Goal: Check status: Check status

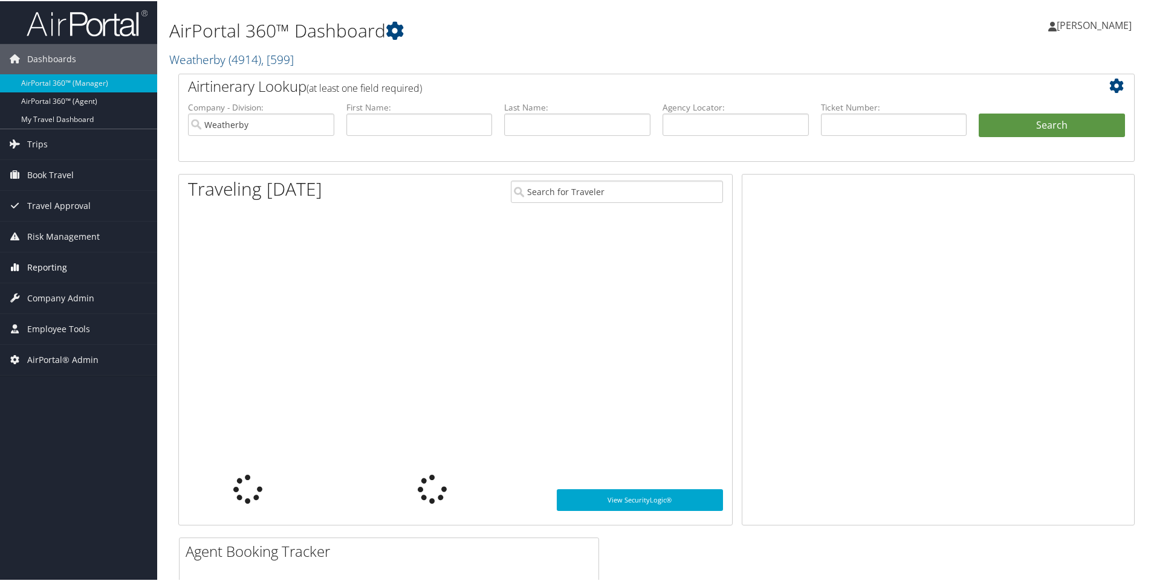
click at [92, 262] on link "Reporting" at bounding box center [78, 266] width 157 height 30
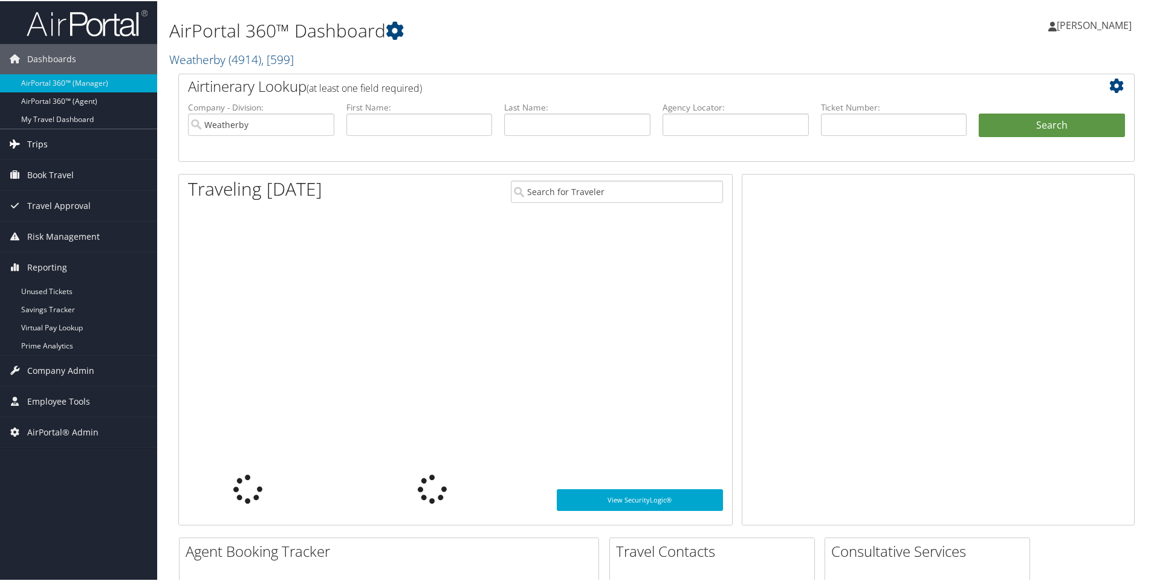
click at [37, 148] on span "Trips" at bounding box center [37, 143] width 21 height 30
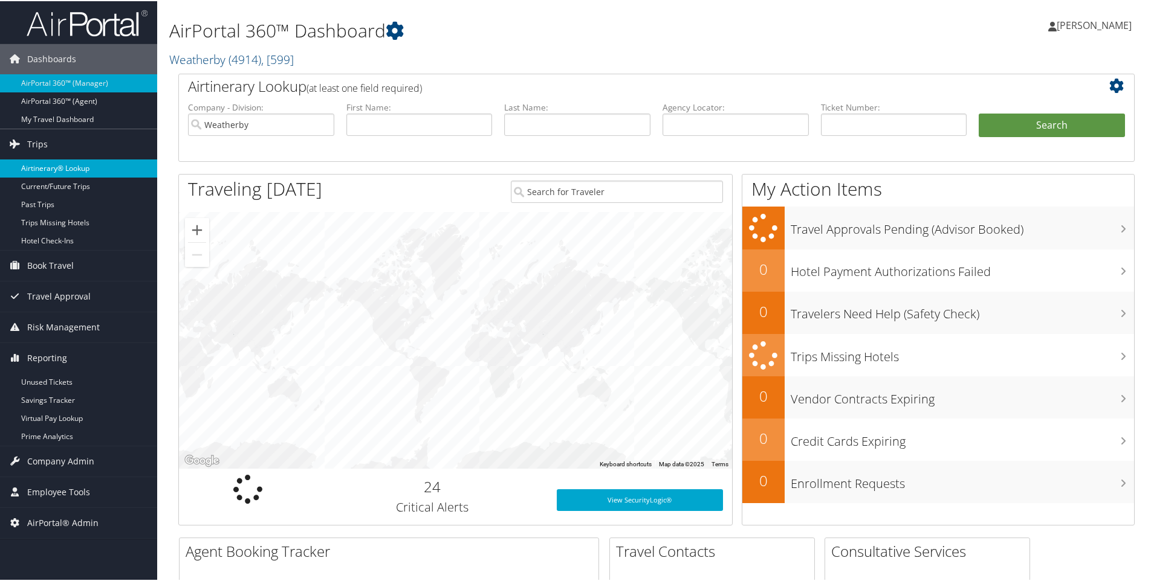
click at [46, 173] on link "Airtinerary® Lookup" at bounding box center [78, 167] width 157 height 18
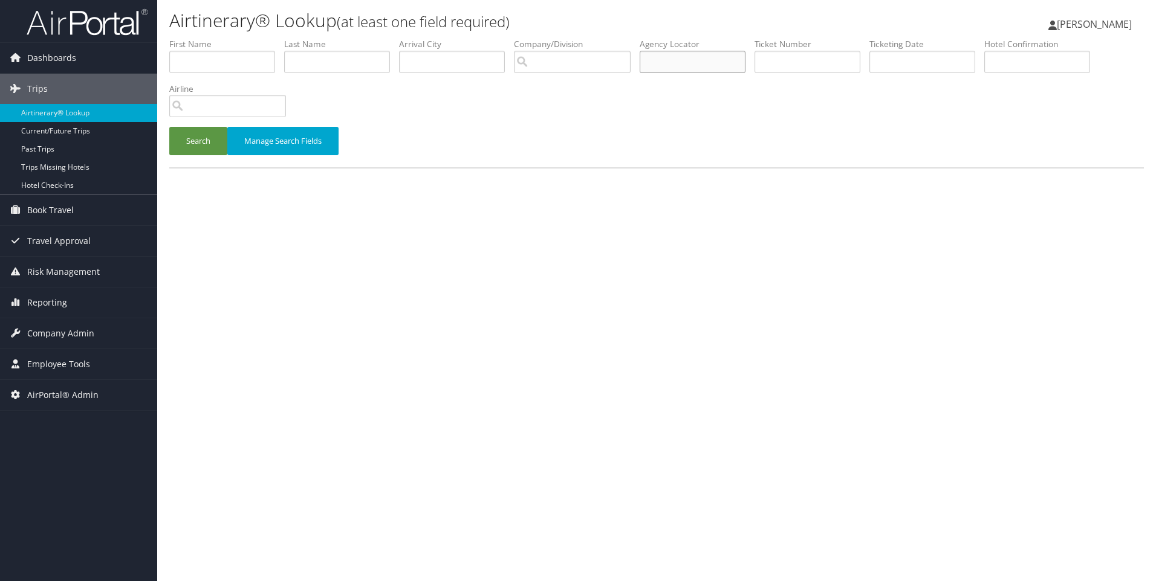
click at [707, 62] on input "text" at bounding box center [692, 62] width 106 height 22
paste input "DN174D"
type input "DN174D"
click at [169, 127] on button "Search" at bounding box center [198, 141] width 58 height 28
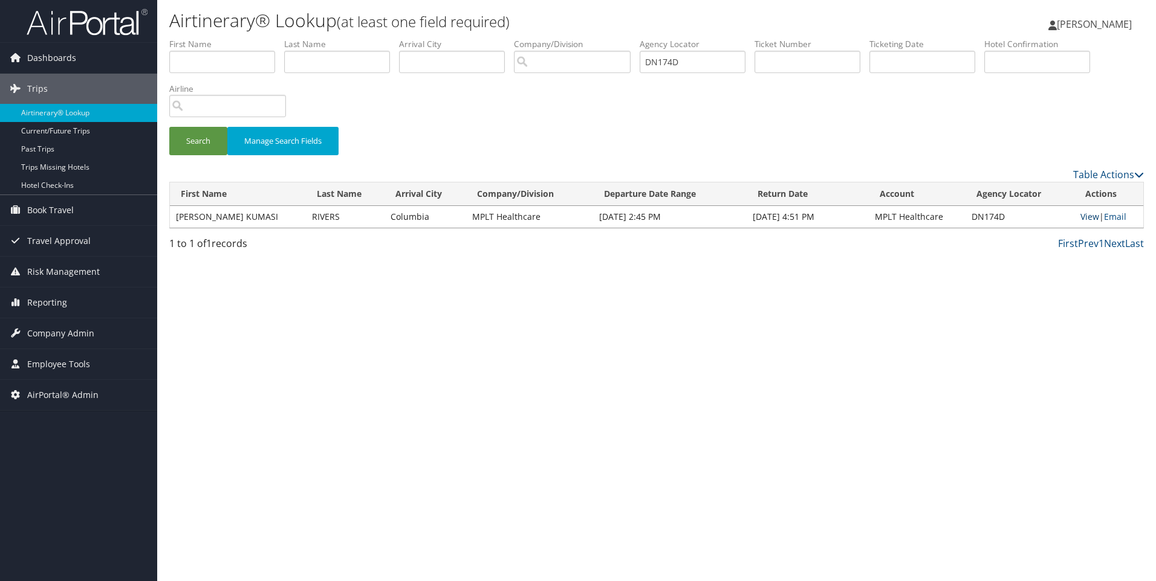
click at [1084, 218] on link "View" at bounding box center [1089, 216] width 19 height 11
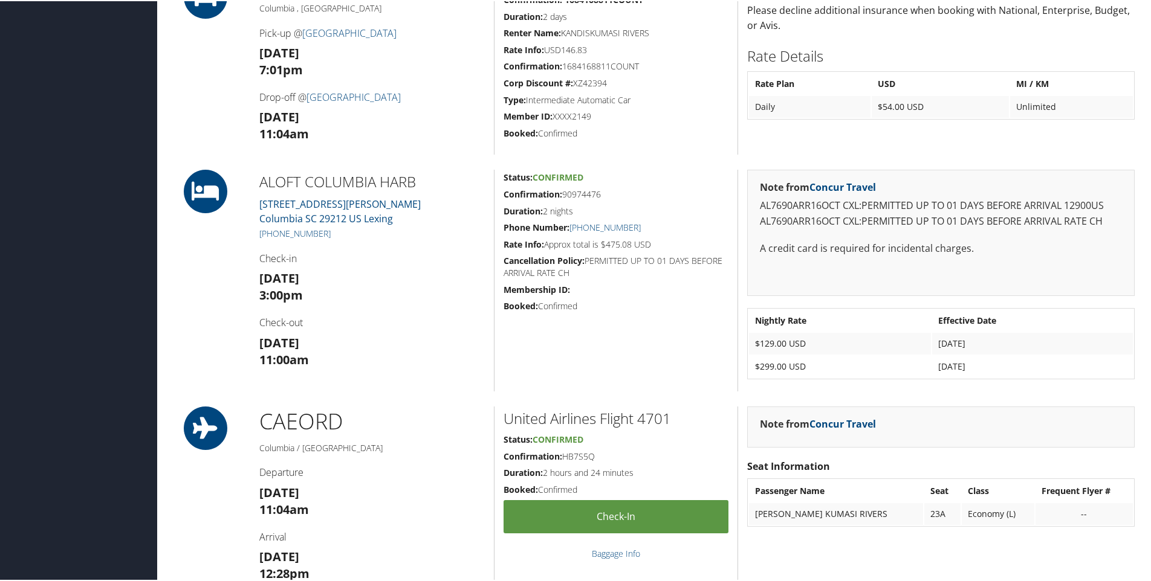
scroll to position [976, 0]
